Goal: Navigation & Orientation: Go to known website

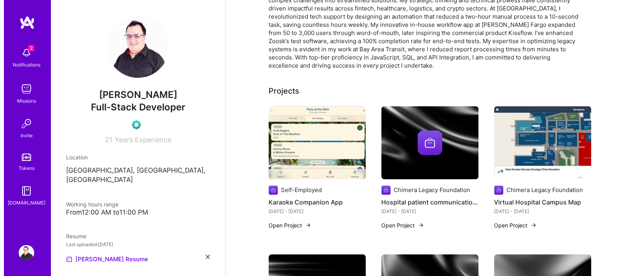
scroll to position [259, 0]
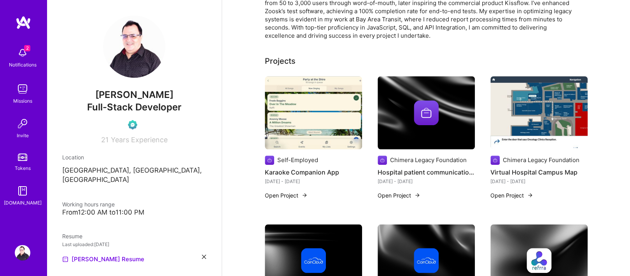
click at [516, 101] on img at bounding box center [538, 112] width 97 height 73
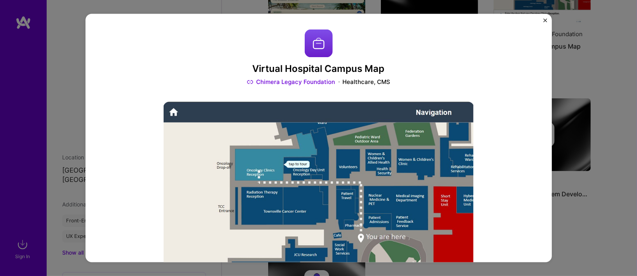
click at [544, 21] on img "Close" at bounding box center [546, 21] width 4 height 4
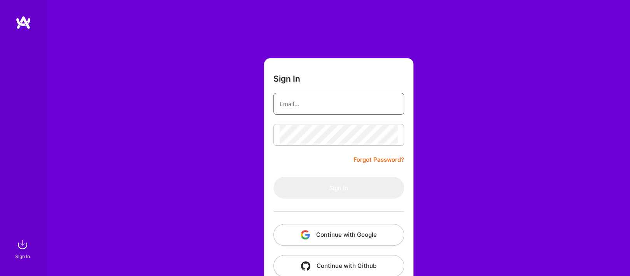
type input "[EMAIL_ADDRESS][DOMAIN_NAME]"
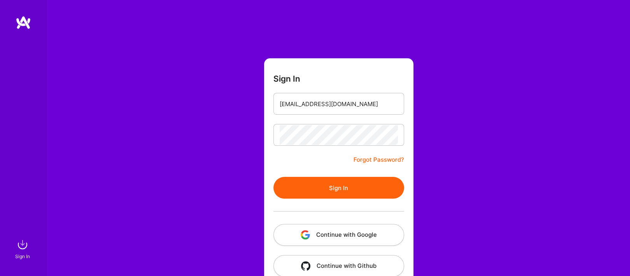
click at [330, 187] on button "Sign In" at bounding box center [338, 188] width 131 height 22
